Goal: Book appointment/travel/reservation

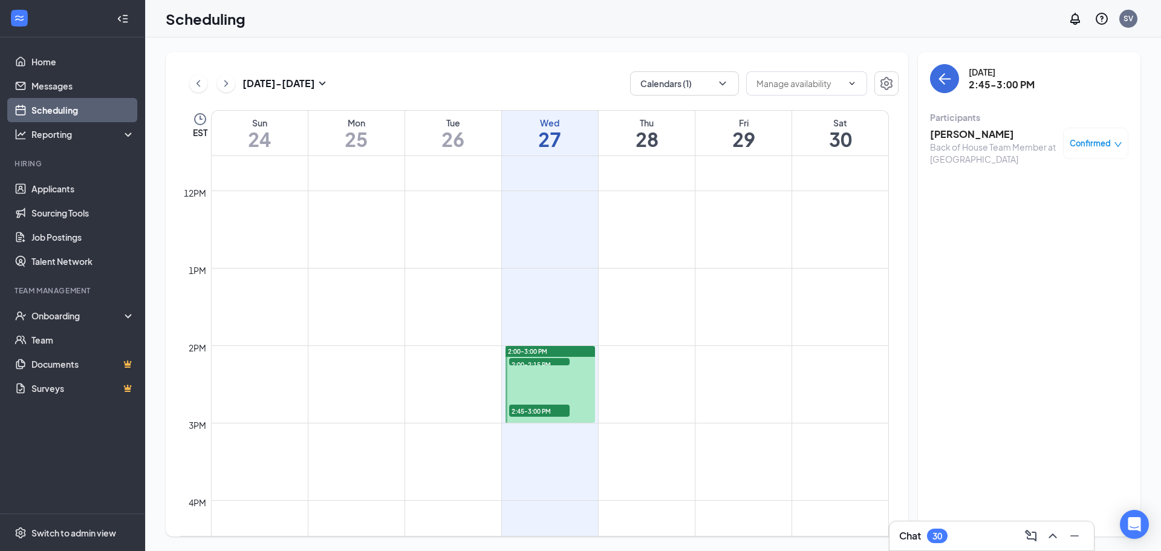
scroll to position [897, 0]
click at [559, 360] on span "2:00-2:15 PM" at bounding box center [539, 362] width 60 height 12
click at [519, 408] on span "2:45-3:00 PM" at bounding box center [539, 408] width 60 height 12
click at [561, 359] on span "2:00-2:15 PM" at bounding box center [539, 362] width 60 height 12
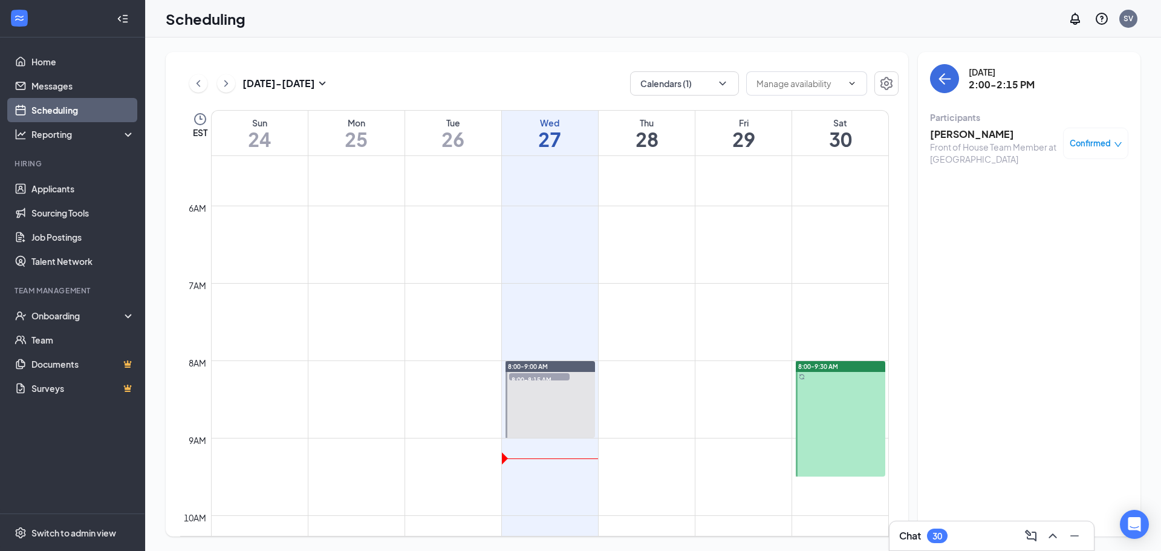
scroll to position [413, 0]
click at [815, 465] on span "9:15-9:30 AM" at bounding box center [829, 466] width 60 height 12
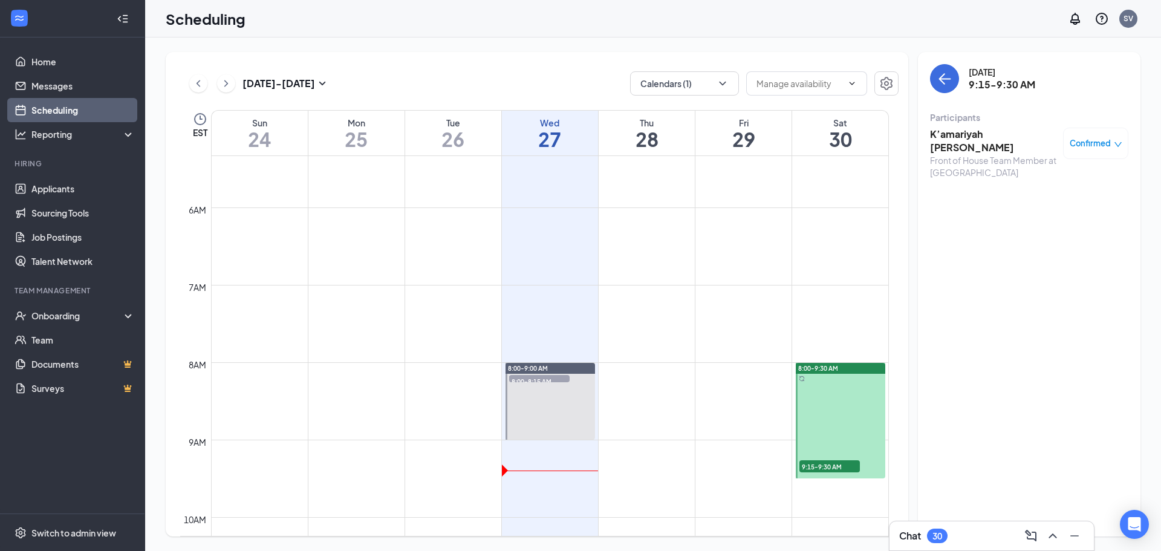
click at [682, 415] on td at bounding box center [550, 410] width 678 height 19
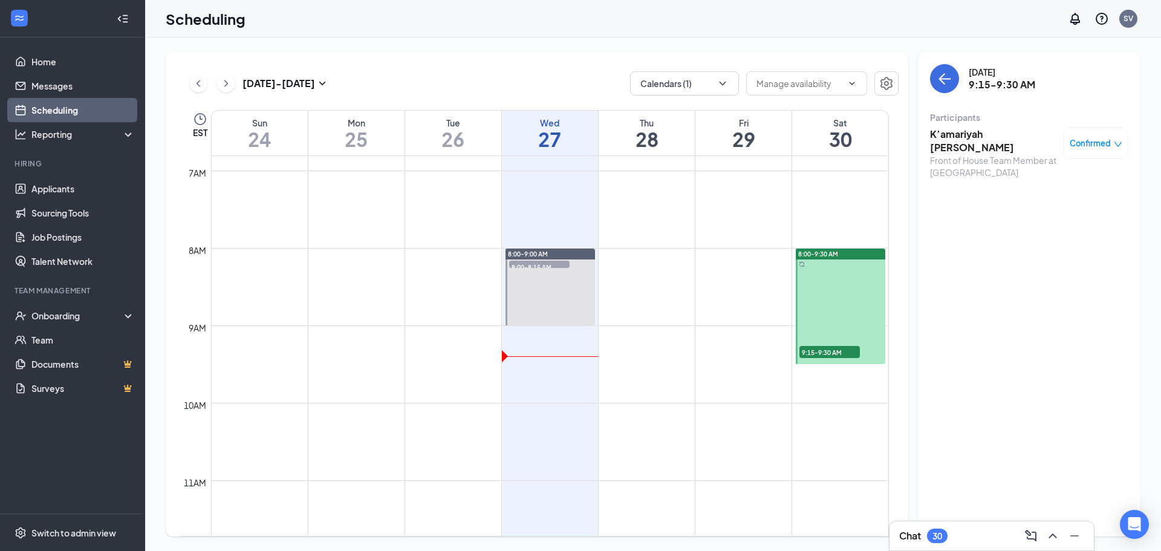
scroll to position [776, 0]
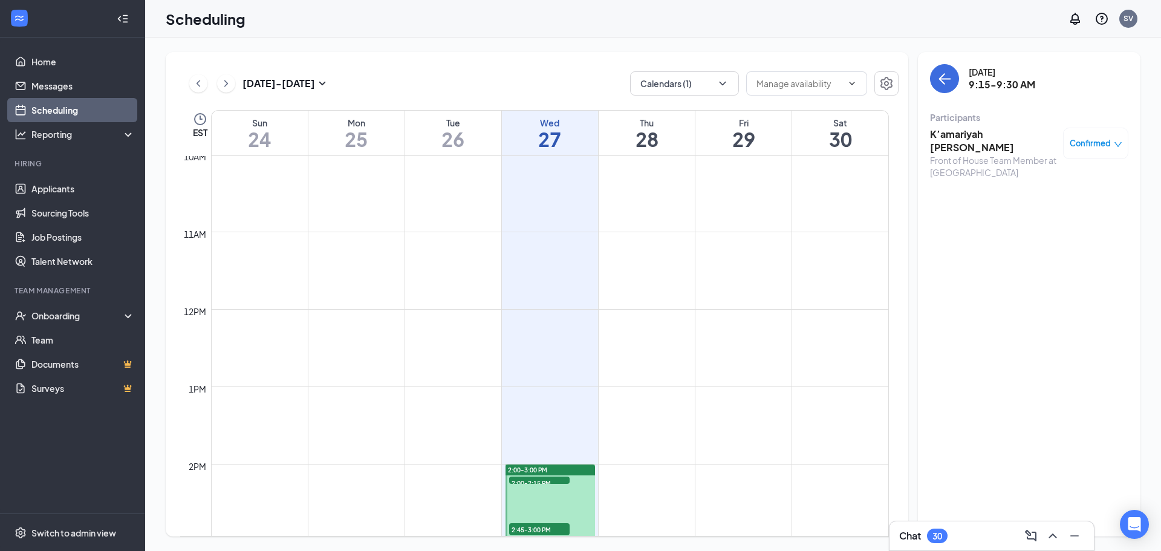
click at [519, 475] on div "2:00-2:15 PM 1" at bounding box center [539, 480] width 63 height 10
click at [532, 531] on span "2:45-3:00 PM" at bounding box center [539, 529] width 60 height 12
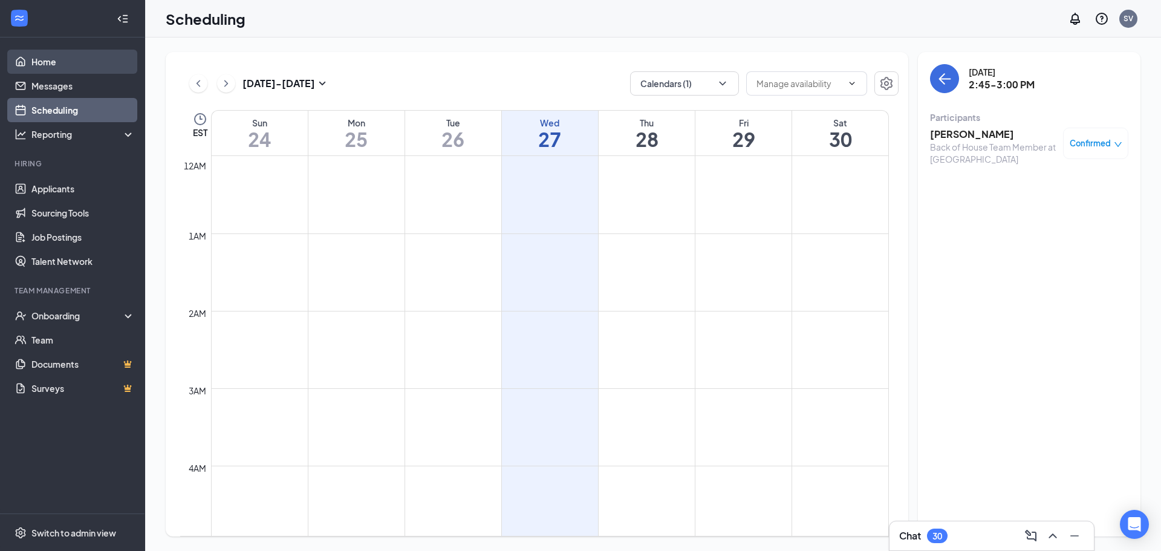
click at [37, 67] on link "Home" at bounding box center [82, 62] width 103 height 24
